Goal: Task Accomplishment & Management: Manage account settings

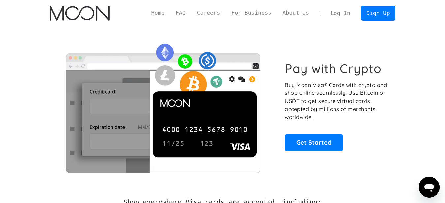
click at [341, 15] on link "Log In" at bounding box center [340, 13] width 31 height 14
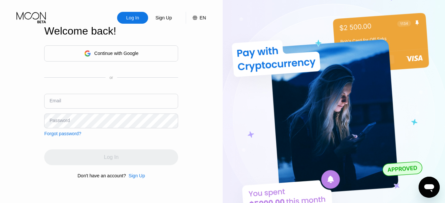
click at [112, 101] on input "text" at bounding box center [111, 101] width 134 height 15
type input "love2sweet@yahoo.com"
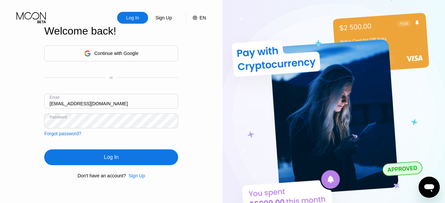
click at [109, 156] on div "Log In" at bounding box center [111, 157] width 14 height 7
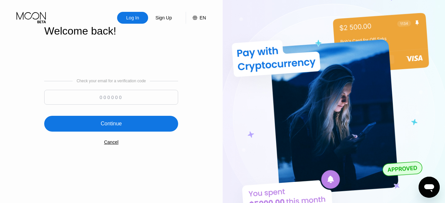
click at [147, 96] on input at bounding box center [111, 97] width 134 height 15
type input "545542"
click at [140, 124] on div "Continue" at bounding box center [111, 124] width 134 height 16
